Goal: Transaction & Acquisition: Download file/media

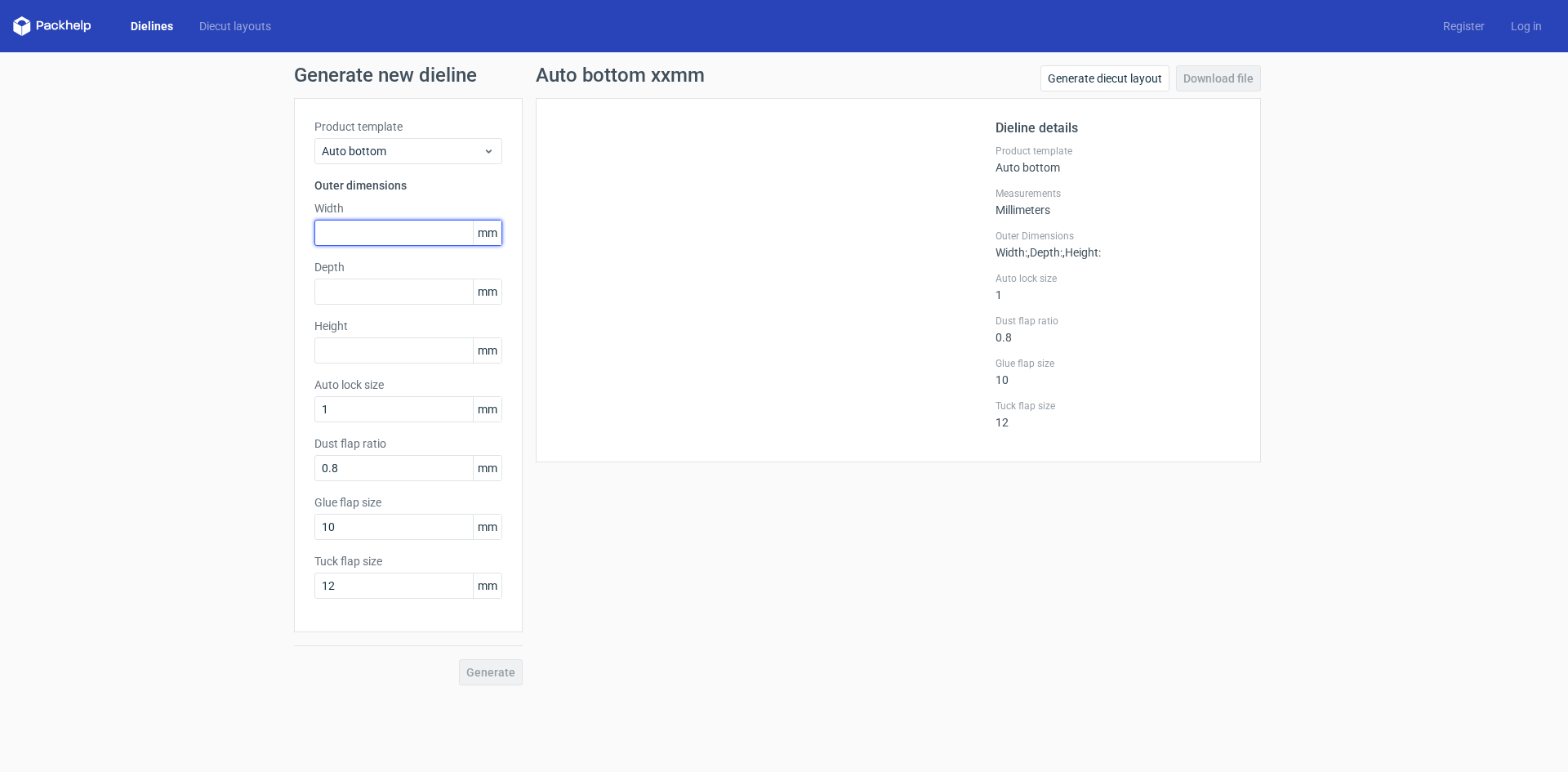
click at [347, 230] on input "text" at bounding box center [408, 233] width 188 height 26
type input "140"
click at [348, 301] on input "text" at bounding box center [408, 292] width 188 height 26
type input "100"
click at [347, 347] on input "text" at bounding box center [408, 350] width 188 height 26
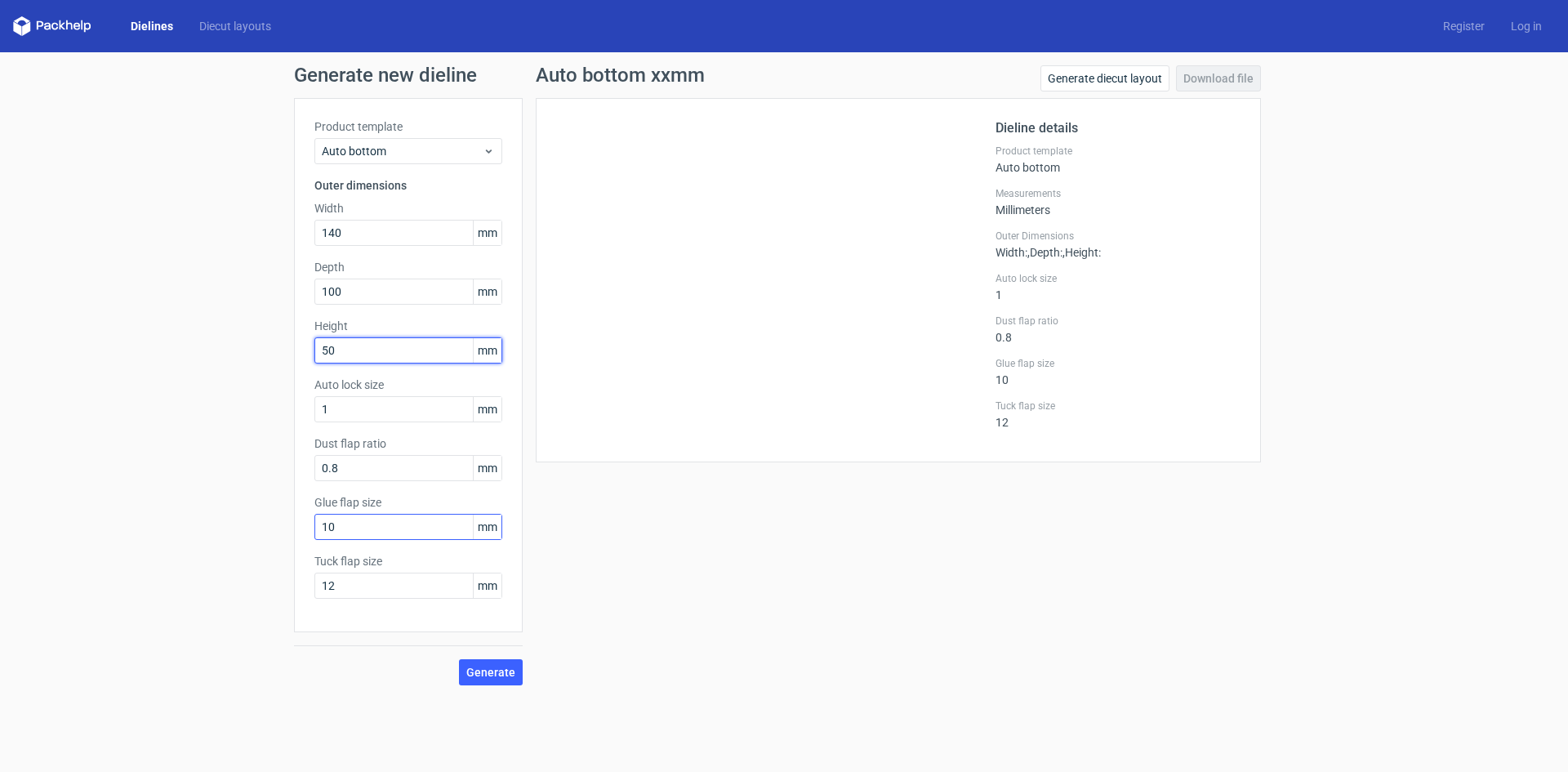
type input "50"
click at [344, 523] on input "10" at bounding box center [408, 527] width 188 height 26
drag, startPoint x: 344, startPoint y: 523, endPoint x: 310, endPoint y: 525, distance: 34.1
click at [310, 525] on div "Product template Auto bottom Outer dimensions Width 140 mm Depth 100 mm Height …" at bounding box center [407, 364] width 228 height 534
type input "20"
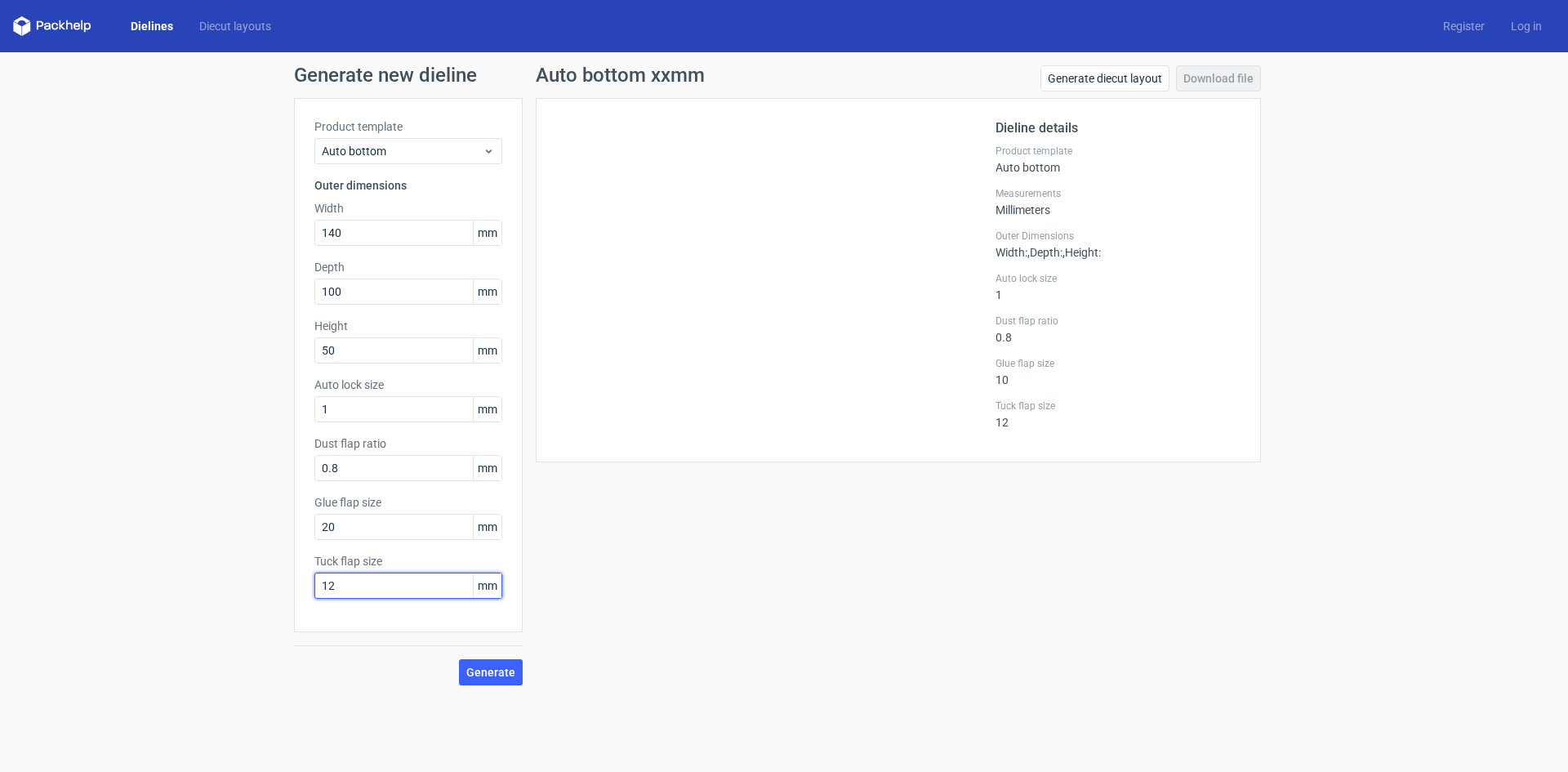
click at [350, 583] on input "12" at bounding box center [408, 586] width 188 height 26
drag, startPoint x: 349, startPoint y: 583, endPoint x: 328, endPoint y: 579, distance: 21.4
click at [328, 579] on input "12" at bounding box center [408, 586] width 188 height 26
click at [397, 582] on input "15" at bounding box center [408, 586] width 188 height 26
type input "15"
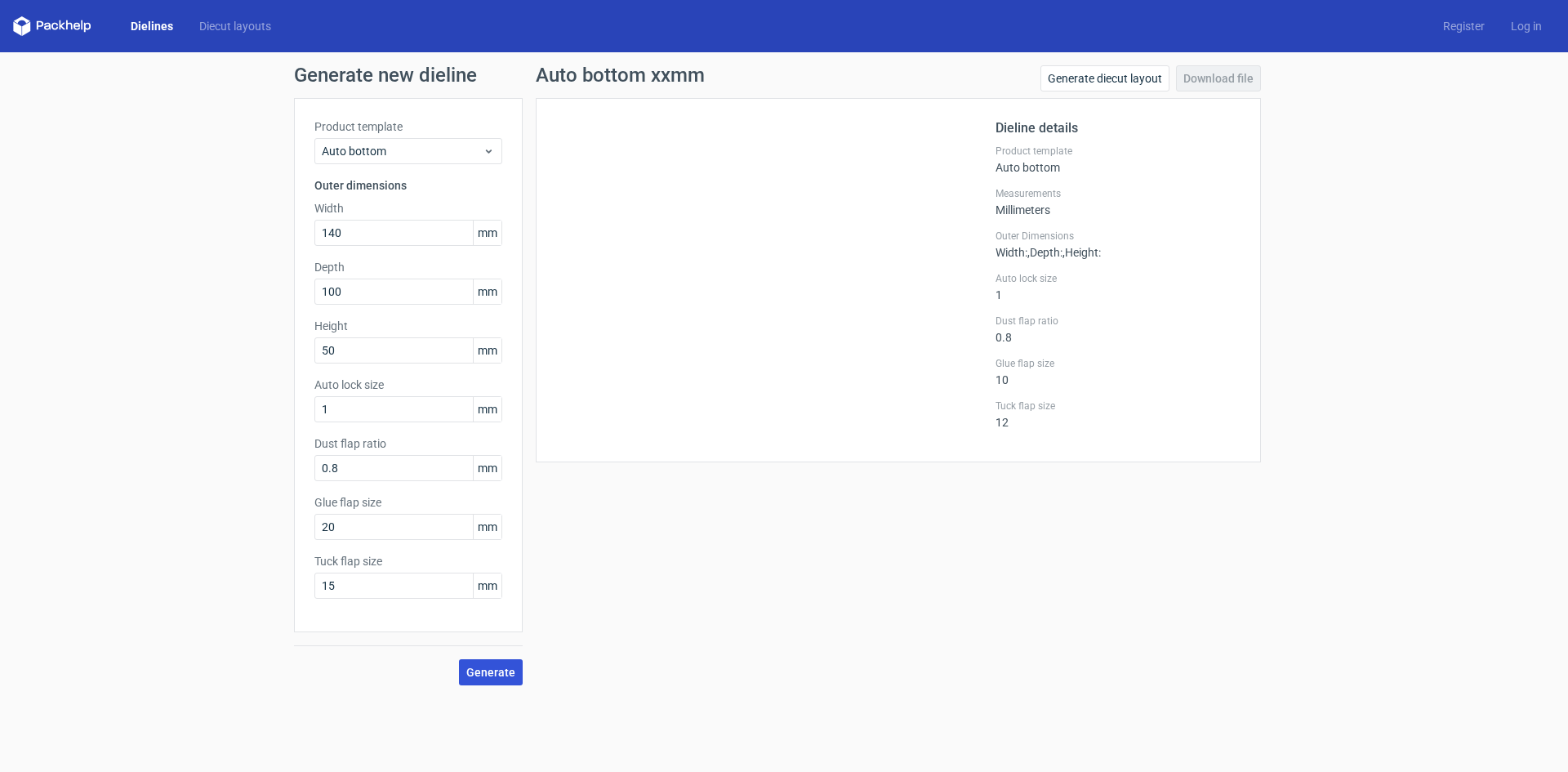
click at [495, 671] on span "Generate" at bounding box center [491, 672] width 49 height 11
click at [1224, 78] on link "Download file" at bounding box center [1218, 79] width 85 height 26
